Goal: Task Accomplishment & Management: Use online tool/utility

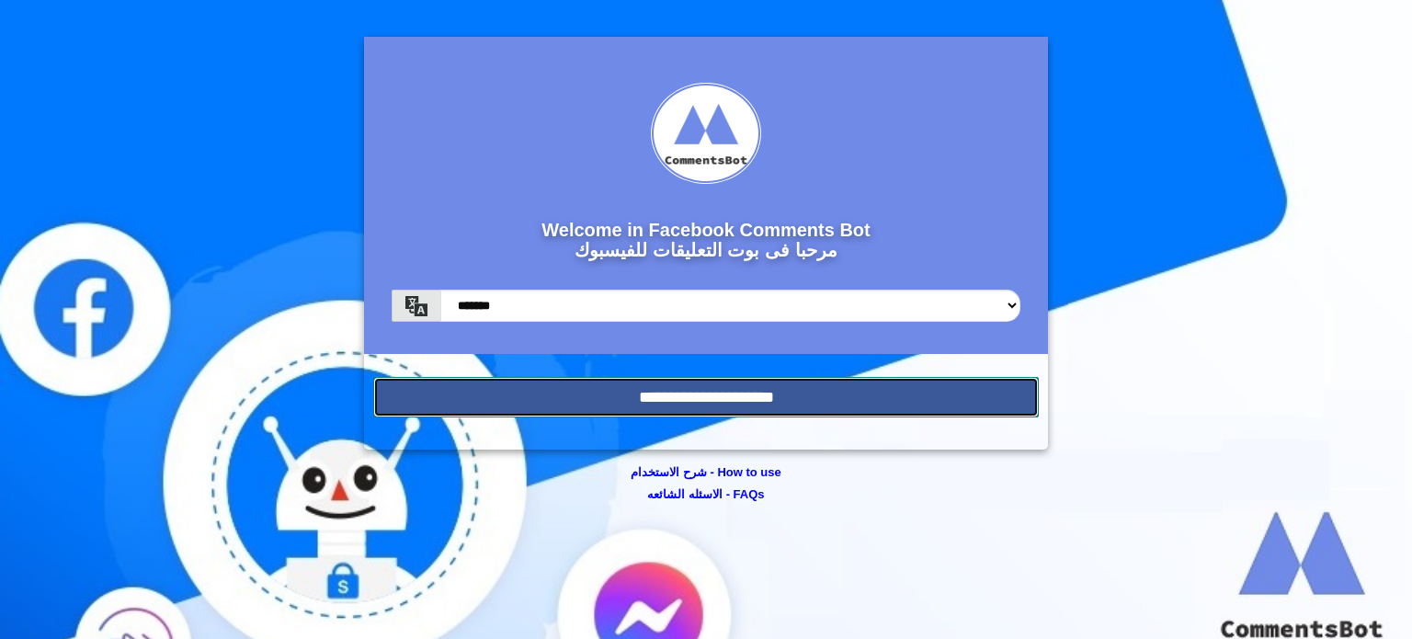
click at [506, 393] on input "**********" at bounding box center [706, 397] width 666 height 40
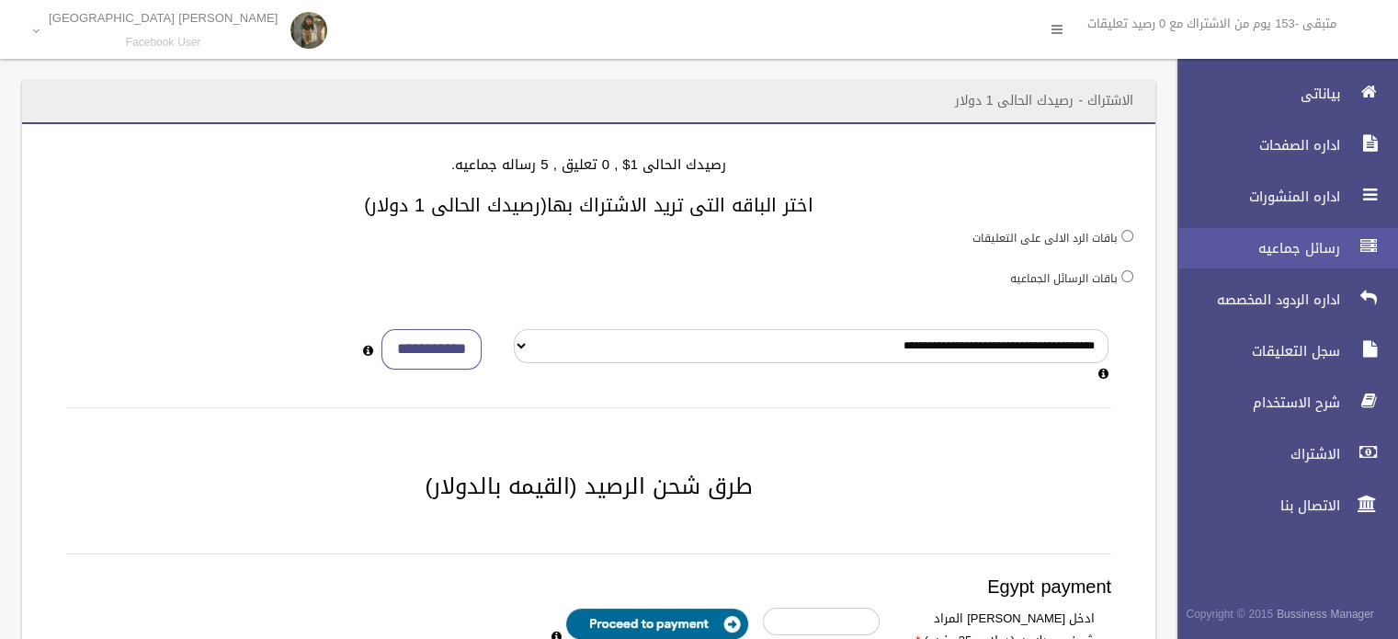
click at [1312, 256] on span "رسائل جماعيه" at bounding box center [1254, 248] width 184 height 18
